Goal: Information Seeking & Learning: Learn about a topic

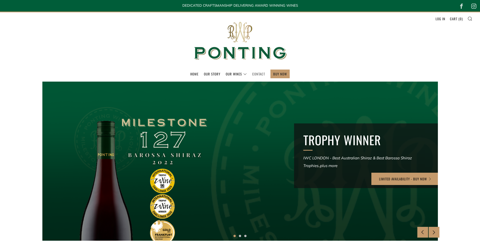
click at [253, 71] on link "Contact" at bounding box center [258, 74] width 13 height 8
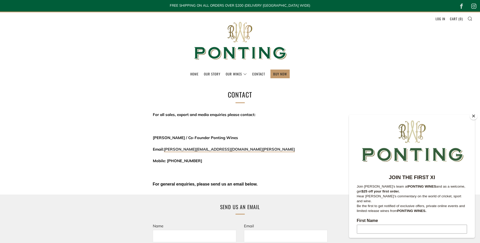
drag, startPoint x: 475, startPoint y: 116, endPoint x: 54, endPoint y: 0, distance: 436.1
click at [475, 116] on button "Close" at bounding box center [473, 116] width 8 height 8
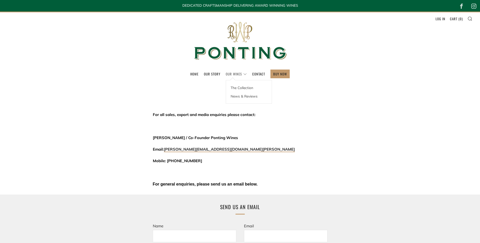
click at [236, 76] on link "Our Wines" at bounding box center [236, 74] width 21 height 8
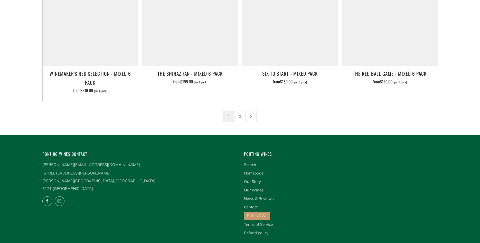
scroll to position [884, 0]
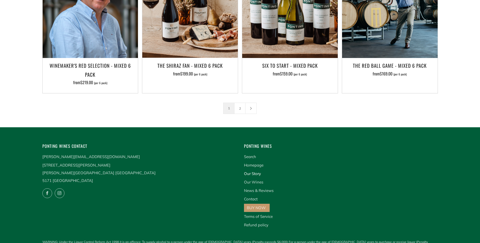
click at [257, 171] on link "Our Story" at bounding box center [252, 173] width 17 height 5
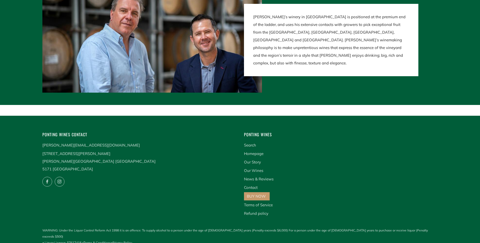
scroll to position [1069, 0]
